Goal: Information Seeking & Learning: Learn about a topic

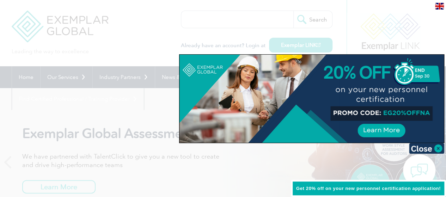
click at [128, 39] on div at bounding box center [223, 98] width 446 height 197
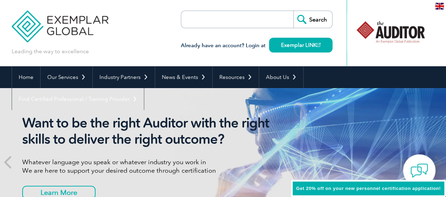
click at [201, 22] on input "search" at bounding box center [222, 19] width 74 height 17
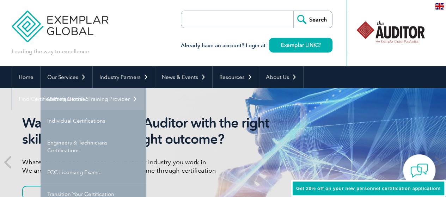
click at [69, 99] on link "Getting Certified" at bounding box center [94, 99] width 106 height 22
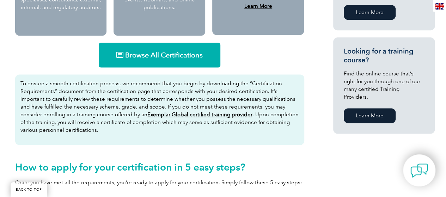
scroll to position [451, 0]
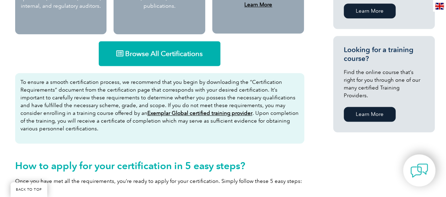
click at [159, 54] on span "Browse All Certifications" at bounding box center [164, 53] width 78 height 7
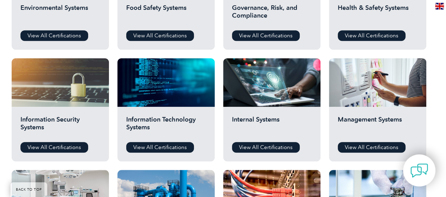
scroll to position [329, 0]
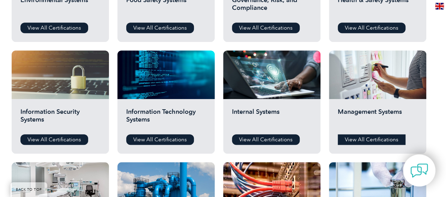
click at [359, 140] on link "View All Certifications" at bounding box center [372, 139] width 68 height 11
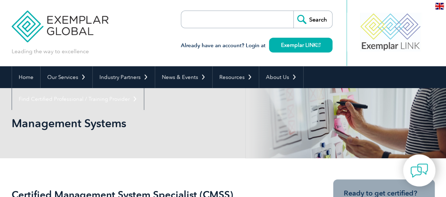
click at [202, 19] on input "search" at bounding box center [222, 19] width 74 height 17
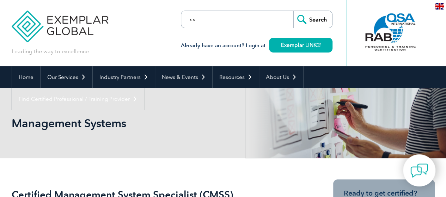
type input "s"
